Goal: Task Accomplishment & Management: Use online tool/utility

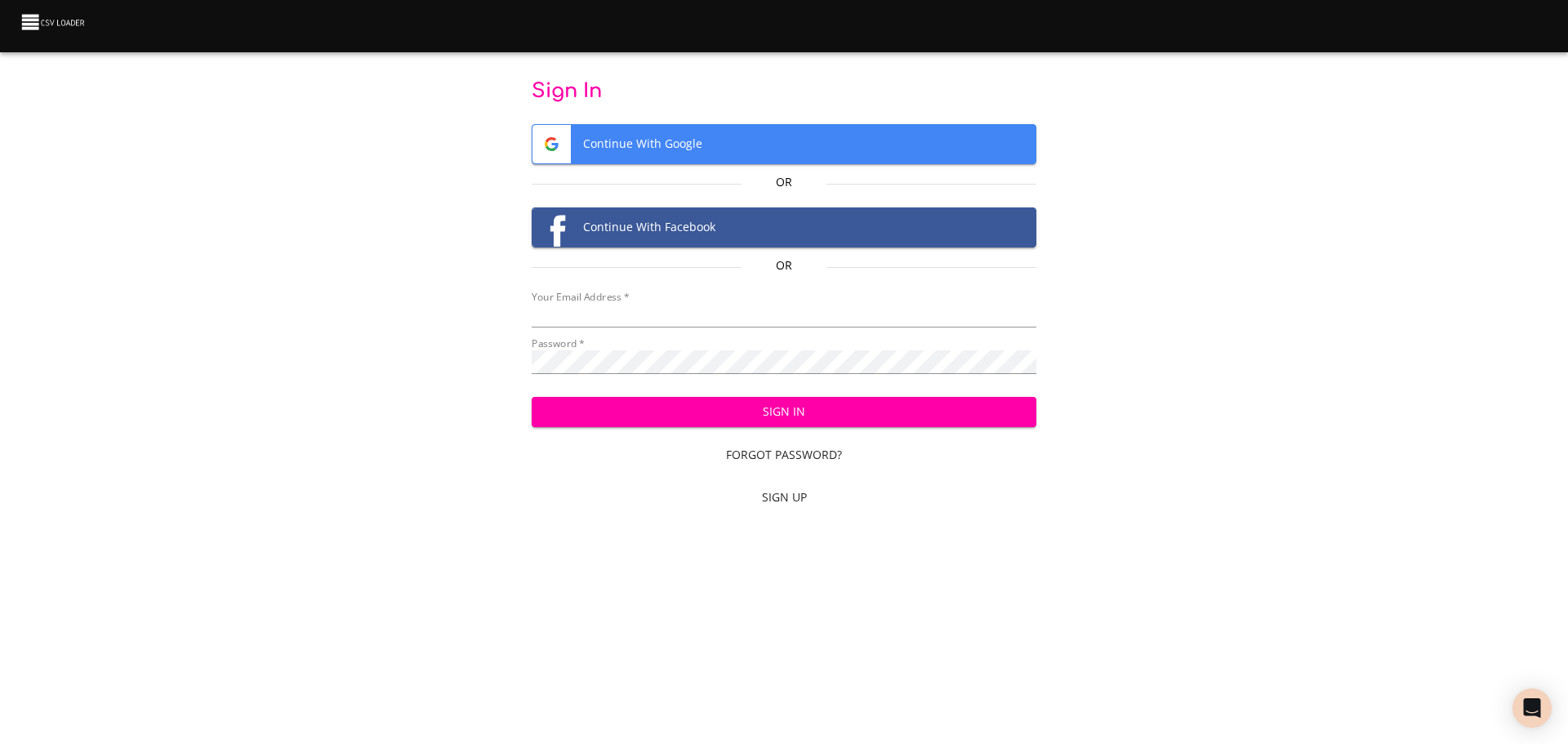
type input "[PERSON_NAME][EMAIL_ADDRESS][PERSON_NAME][DOMAIN_NAME]"
click at [774, 413] on span "Sign In" at bounding box center [784, 412] width 480 height 20
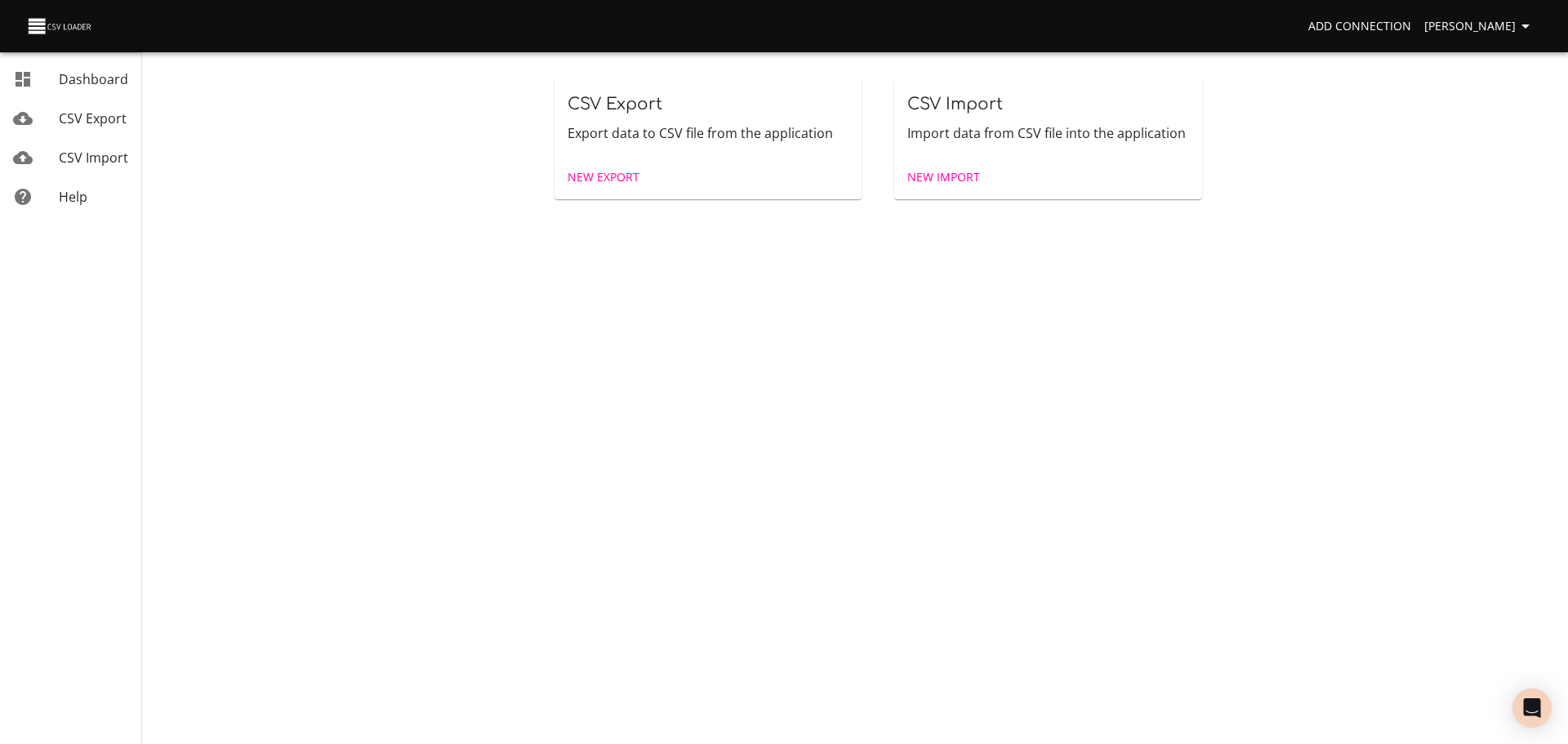
click at [943, 173] on span "New Import" at bounding box center [943, 178] width 73 height 20
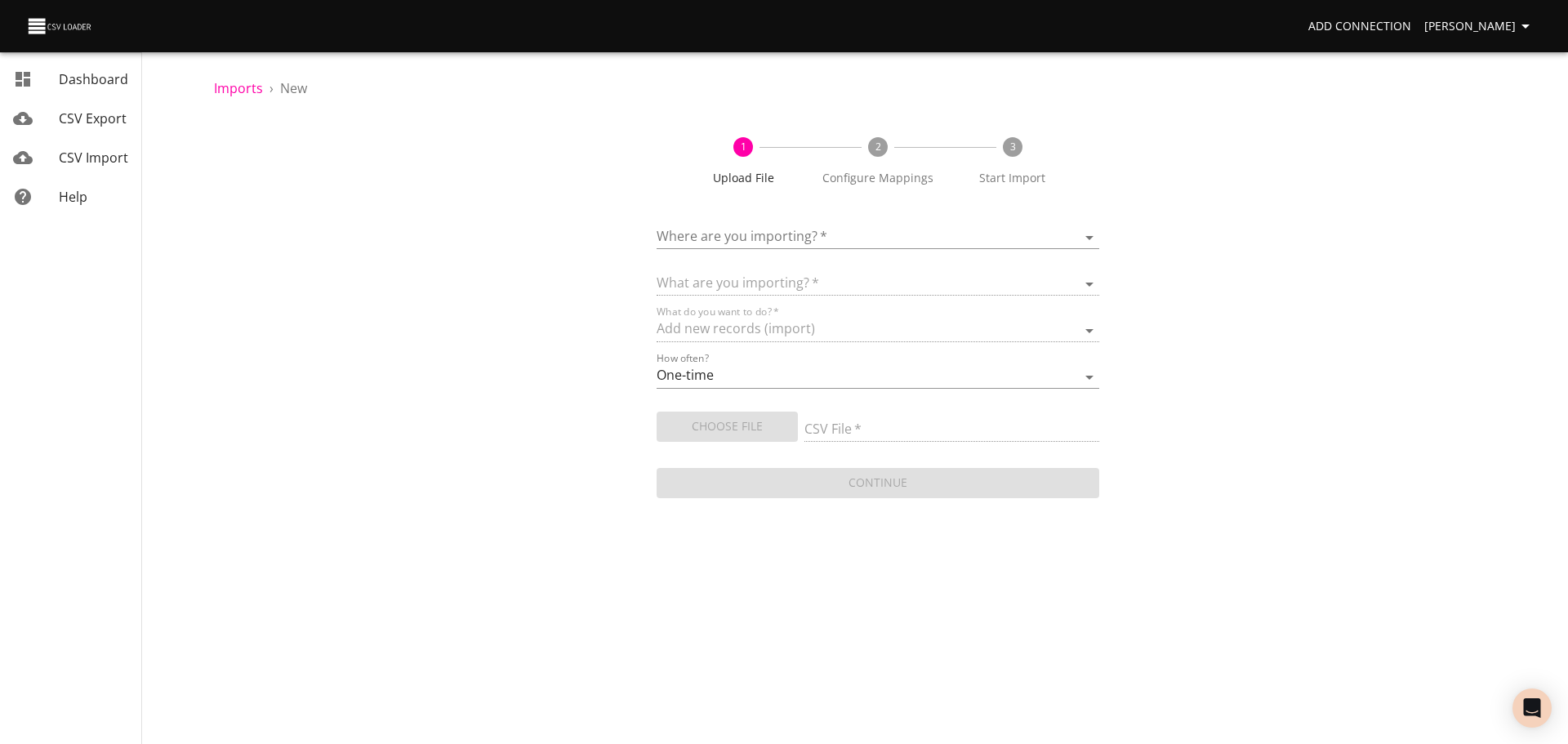
click at [768, 232] on body "Add Connection Simba Nikurawu Dashboard CSV Export CSV Import Help Imports › Ne…" at bounding box center [784, 372] width 1568 height 744
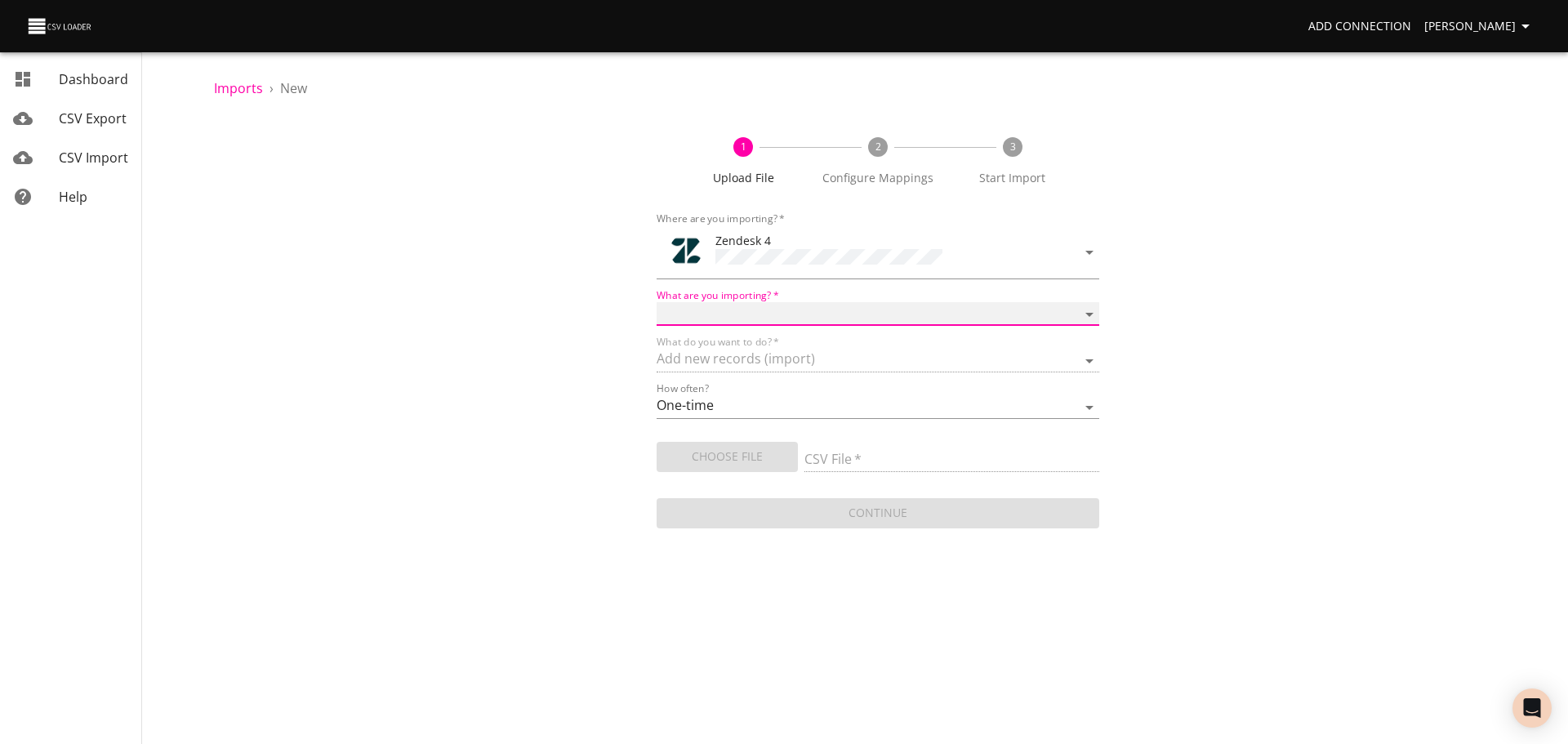
click at [961, 309] on select "Article categories Articles Comments Organizations Ticket forms Tickets Users" at bounding box center [877, 314] width 443 height 23
select select "tickets"
click at [656, 302] on select "Article categories Articles Comments Organizations Ticket forms Tickets Users" at bounding box center [877, 314] width 443 height 23
click at [745, 460] on span "Choose File" at bounding box center [727, 457] width 115 height 20
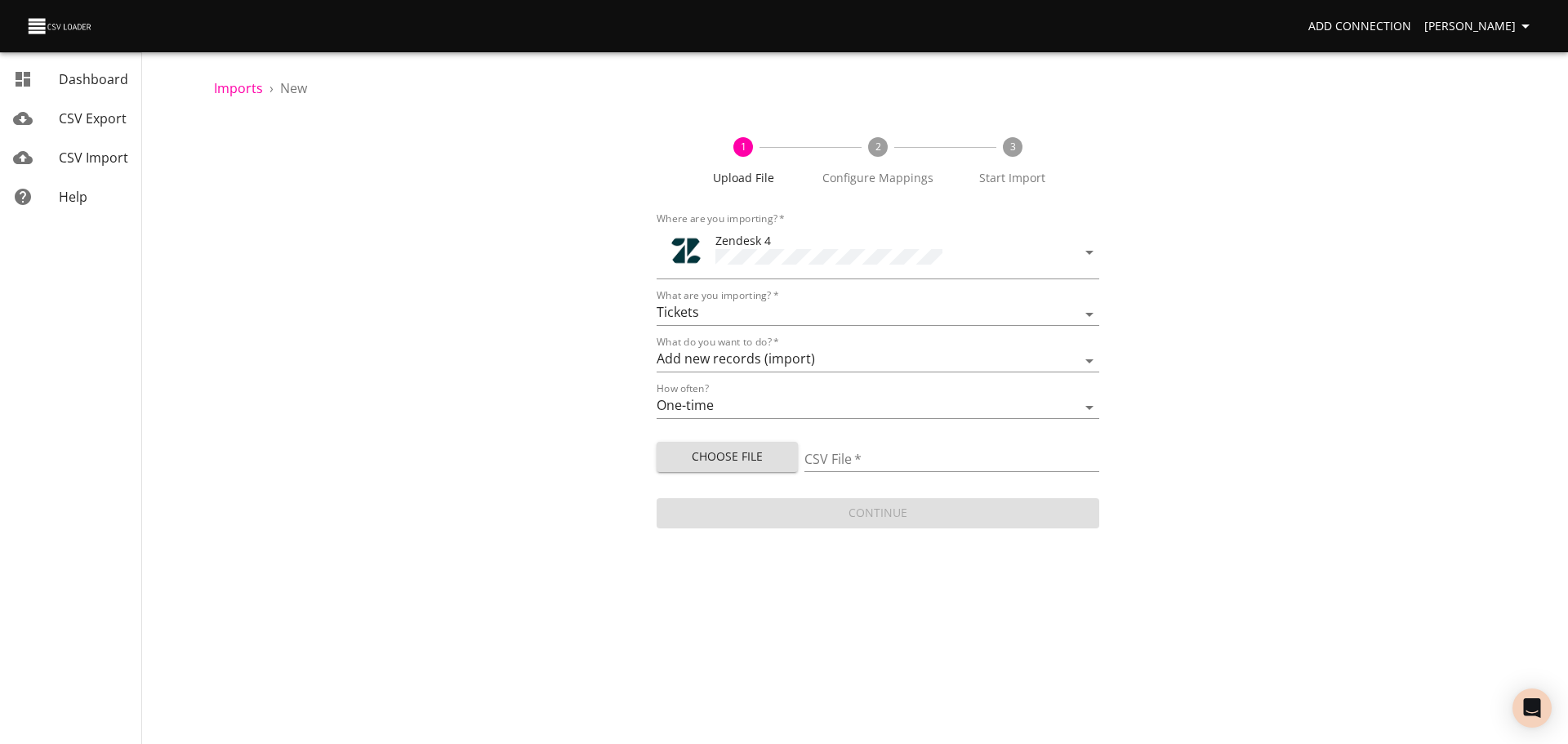
type input "QA Import [DATE] Draft.csv"
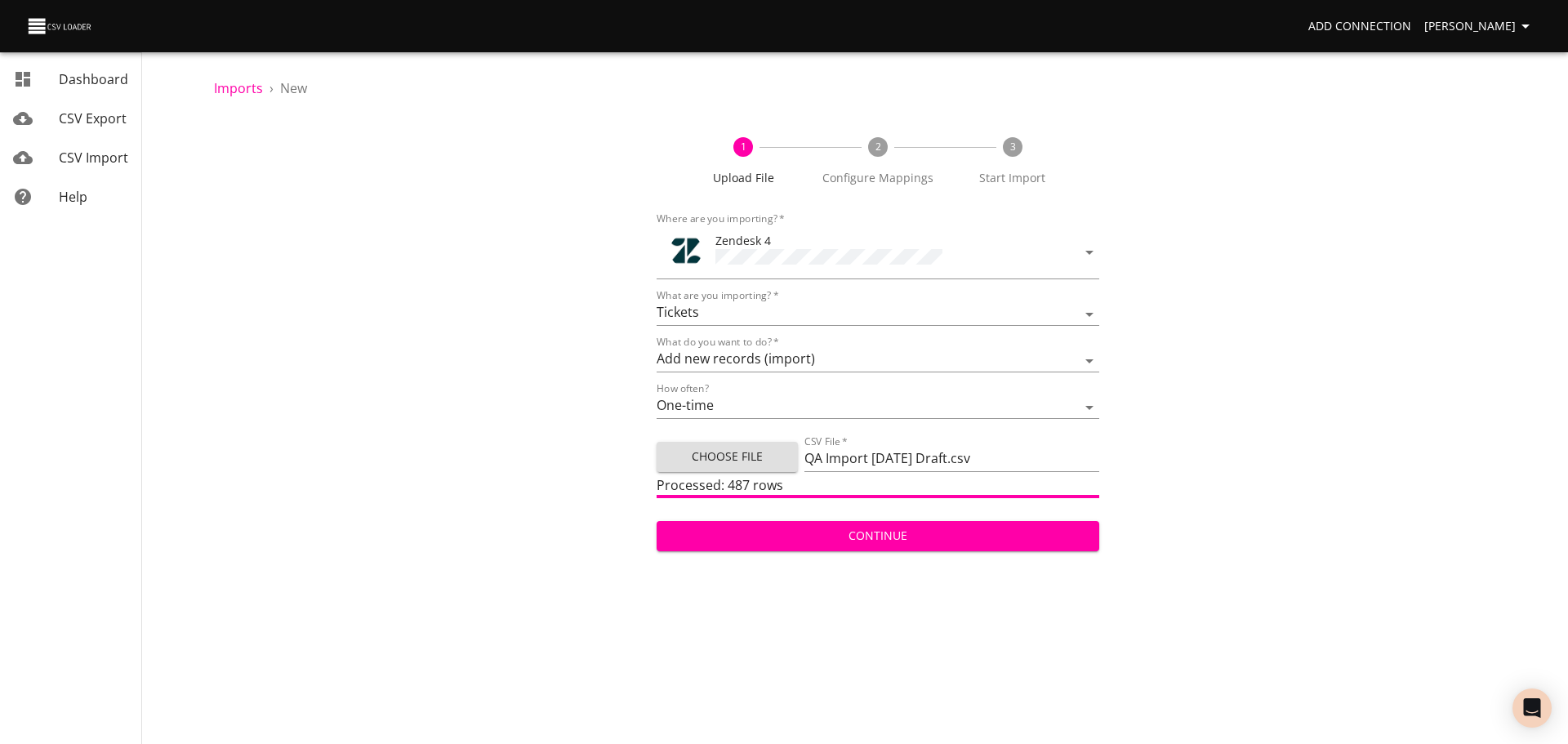
click at [893, 536] on span "Continue" at bounding box center [877, 535] width 416 height 20
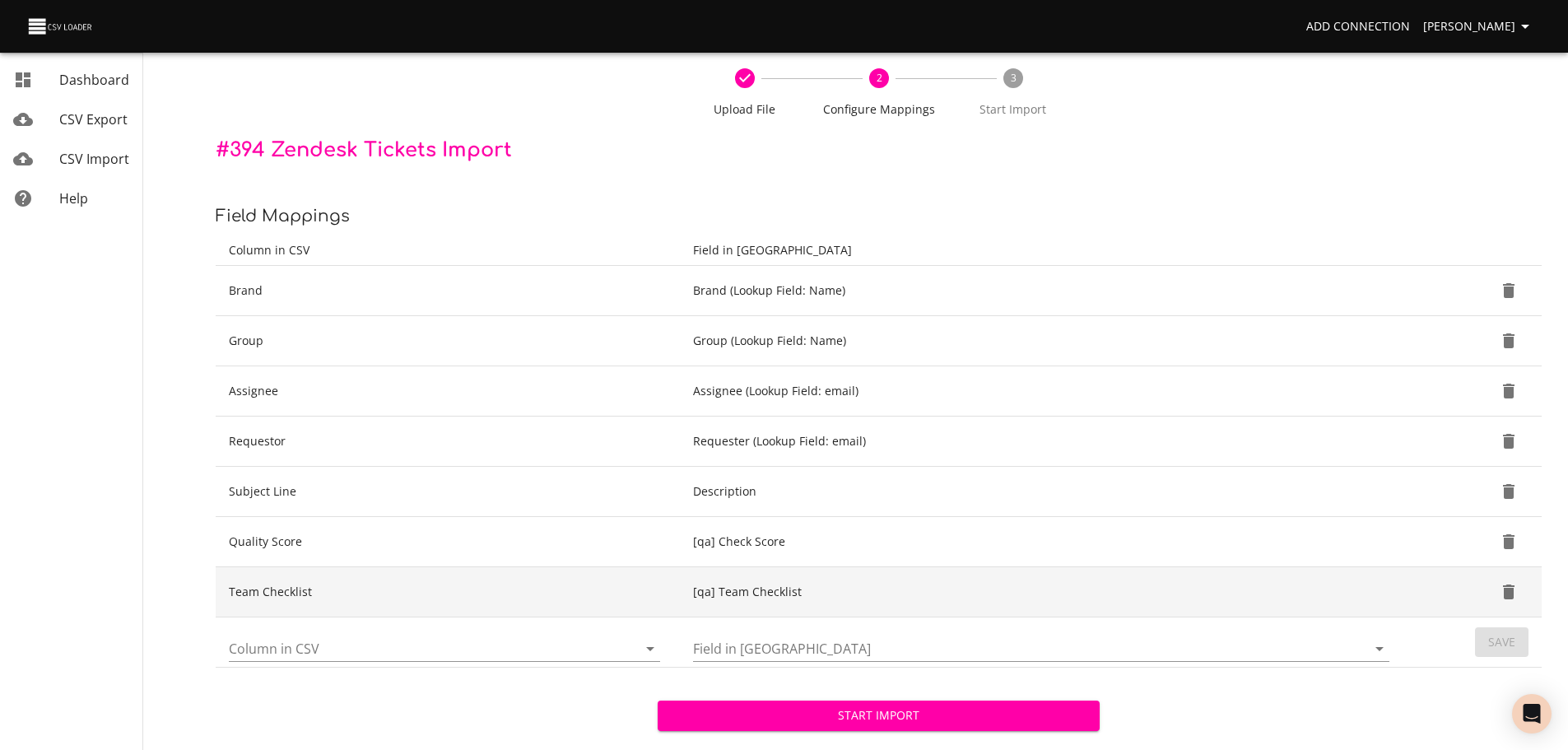
scroll to position [135, 0]
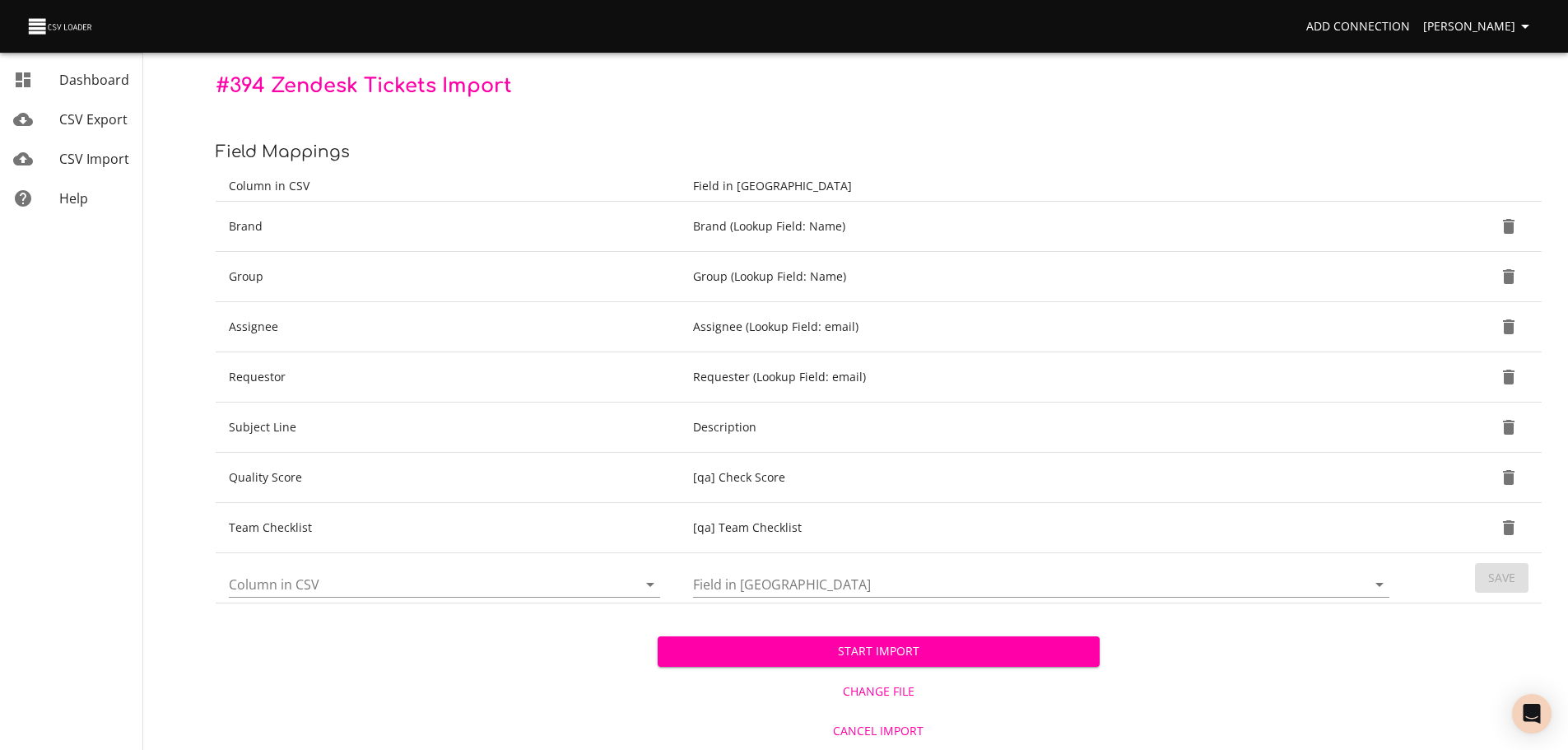
click at [886, 649] on span "Start Import" at bounding box center [879, 652] width 415 height 20
